Goal: Check status: Check status

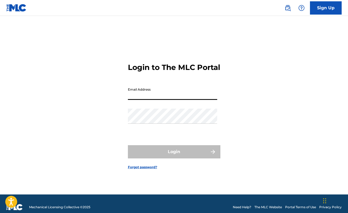
click at [175, 100] on input "Email Address" at bounding box center [172, 92] width 89 height 15
type input "[EMAIL_ADDRESS][DOMAIN_NAME]"
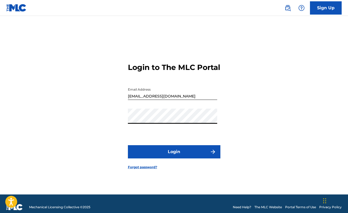
click at [151, 157] on button "Login" at bounding box center [174, 151] width 93 height 13
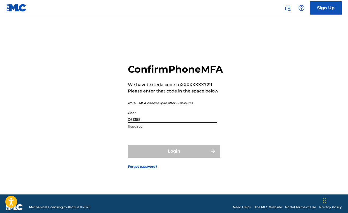
type input "061358"
click at [174, 157] on button "Login" at bounding box center [174, 150] width 93 height 13
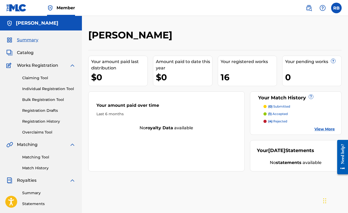
click at [44, 168] on link "Match History" at bounding box center [48, 168] width 53 height 6
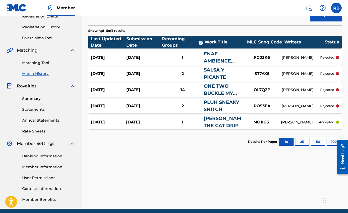
scroll to position [103, 0]
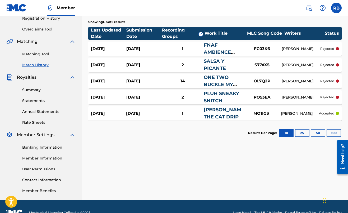
click at [191, 115] on div "1" at bounding box center [182, 113] width 42 height 6
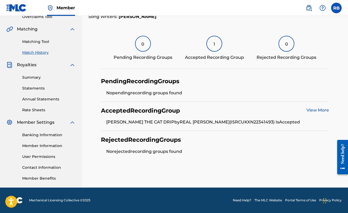
scroll to position [115, 0]
click at [316, 110] on link "View More" at bounding box center [318, 109] width 22 height 5
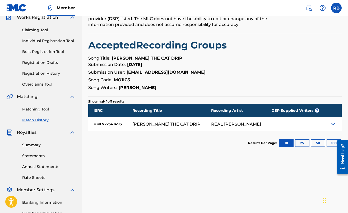
scroll to position [44, 0]
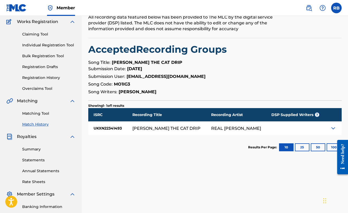
click at [271, 128] on div at bounding box center [297, 127] width 53 height 13
click at [331, 127] on img at bounding box center [333, 128] width 6 height 6
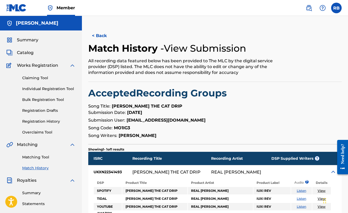
scroll to position [0, 0]
click at [34, 42] on span "Summary" at bounding box center [27, 40] width 21 height 6
